Goal: Navigation & Orientation: Find specific page/section

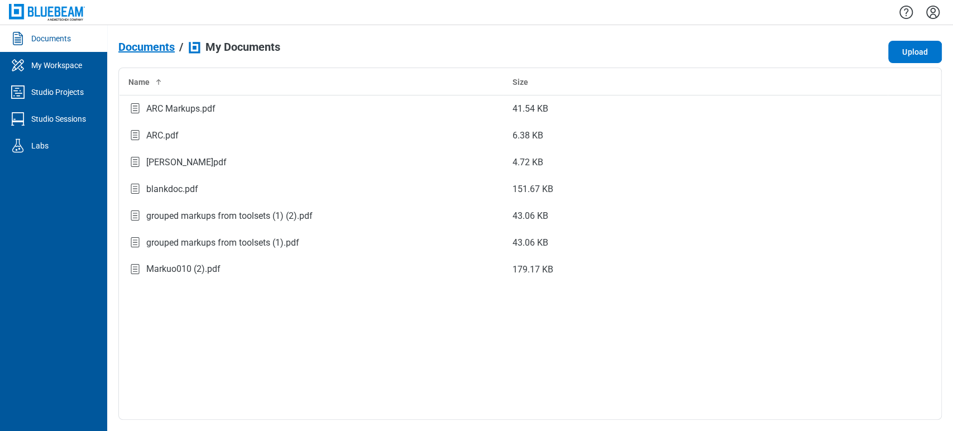
click at [928, 13] on icon "Settings" at bounding box center [933, 12] width 18 height 18
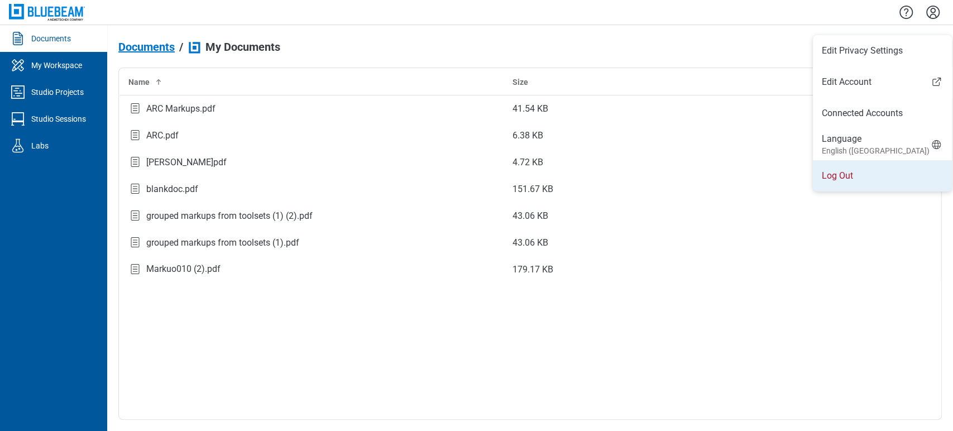
click at [830, 185] on li "Log Out" at bounding box center [882, 175] width 139 height 31
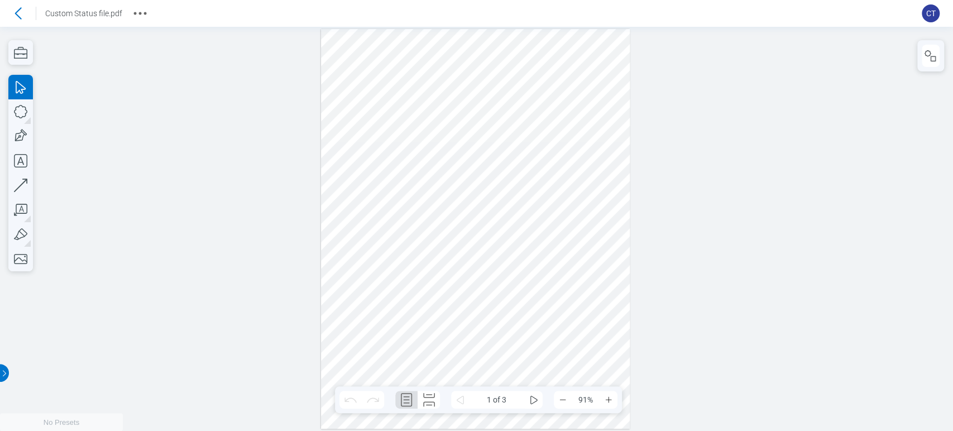
click at [148, 12] on header "Go back Custom Status file.pdf CT" at bounding box center [476, 13] width 953 height 27
click at [141, 12] on icon "More actions" at bounding box center [140, 13] width 18 height 18
click at [90, 94] on div at bounding box center [476, 229] width 953 height 404
drag, startPoint x: 187, startPoint y: 29, endPoint x: 292, endPoint y: 56, distance: 108.8
click at [292, 56] on div at bounding box center [476, 229] width 953 height 404
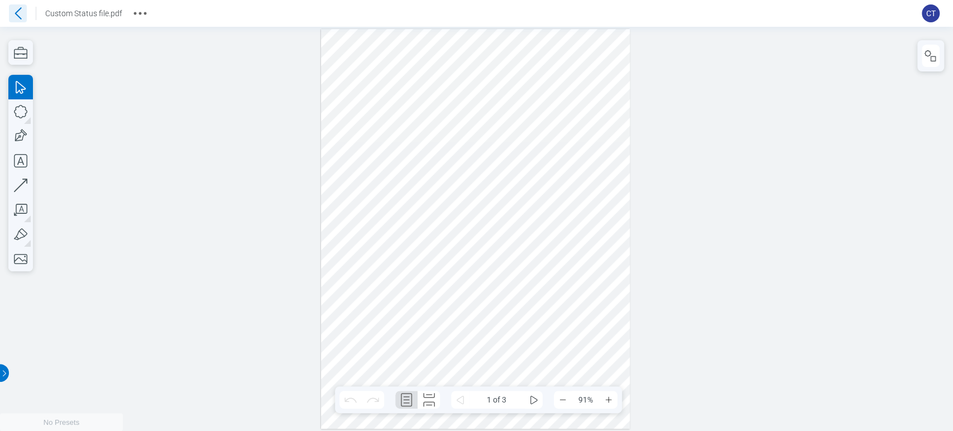
click at [20, 17] on icon at bounding box center [18, 13] width 7 height 12
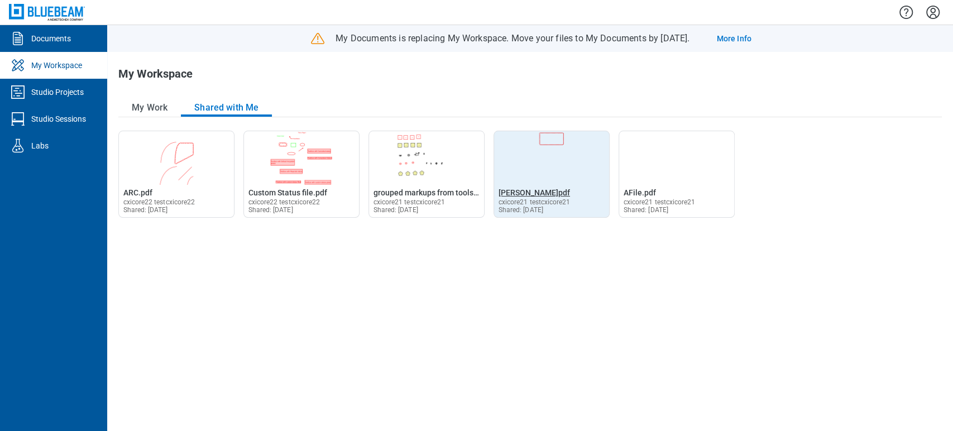
click at [529, 195] on span "[PERSON_NAME]pdf" at bounding box center [533, 192] width 71 height 9
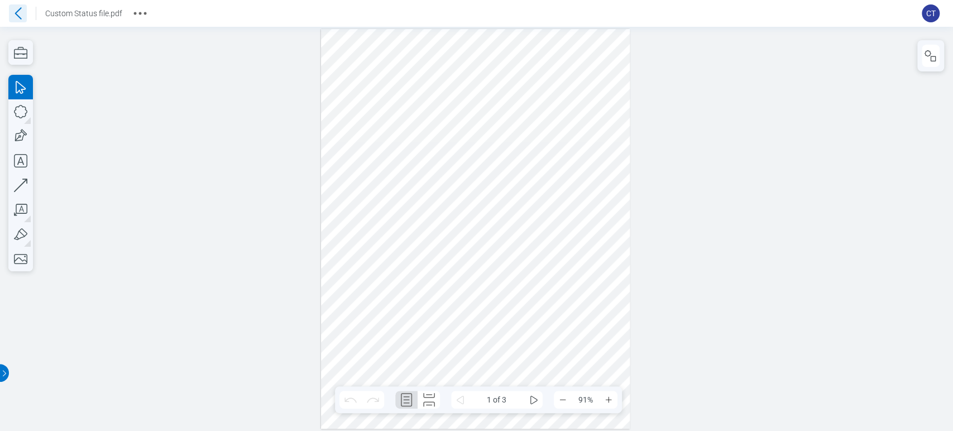
click at [25, 18] on icon at bounding box center [18, 13] width 18 height 18
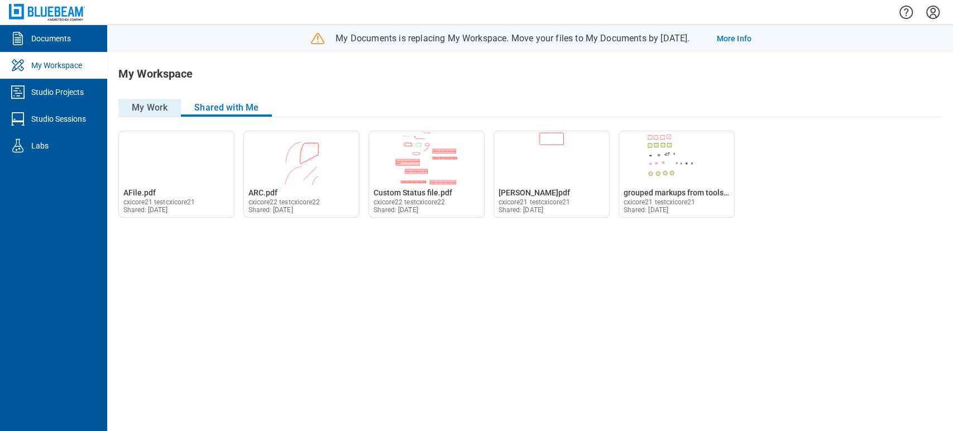
click at [156, 109] on button "My Work" at bounding box center [149, 108] width 63 height 18
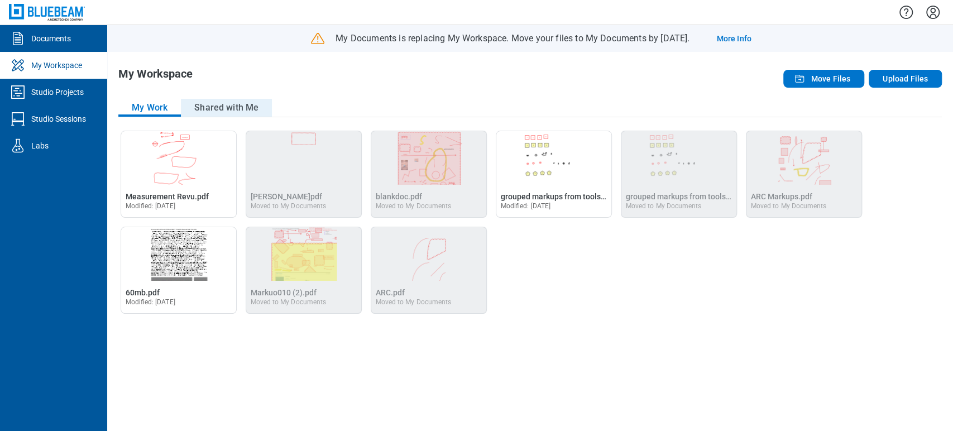
click at [233, 109] on button "Shared with Me" at bounding box center [226, 108] width 91 height 18
